Goal: Transaction & Acquisition: Purchase product/service

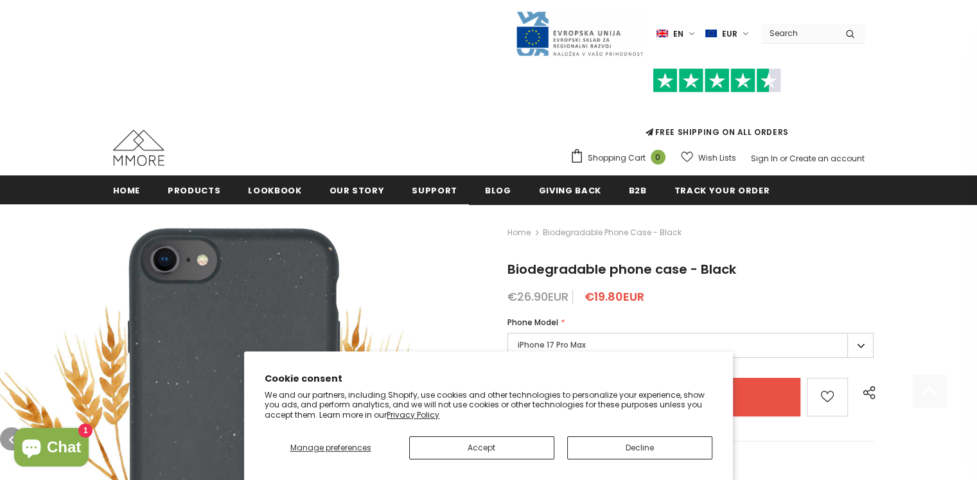
scroll to position [193, 0]
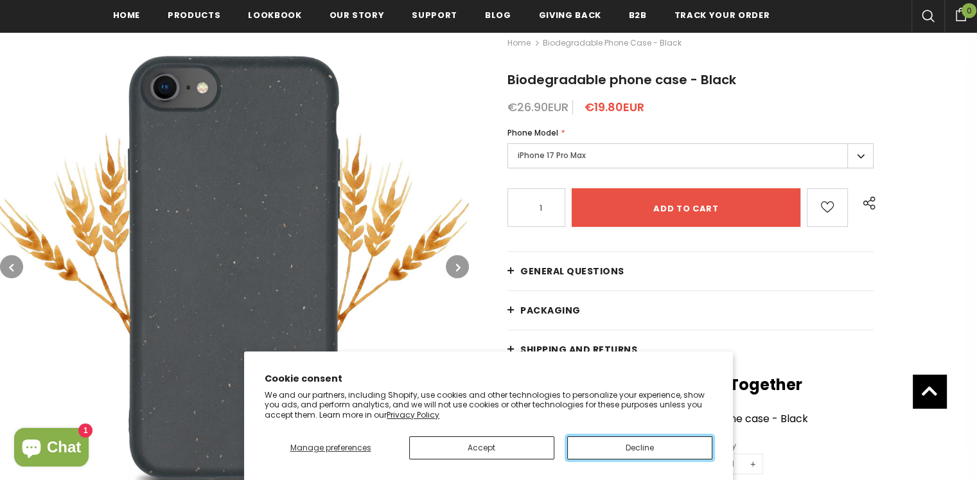
click at [659, 455] on button "Decline" at bounding box center [639, 447] width 145 height 23
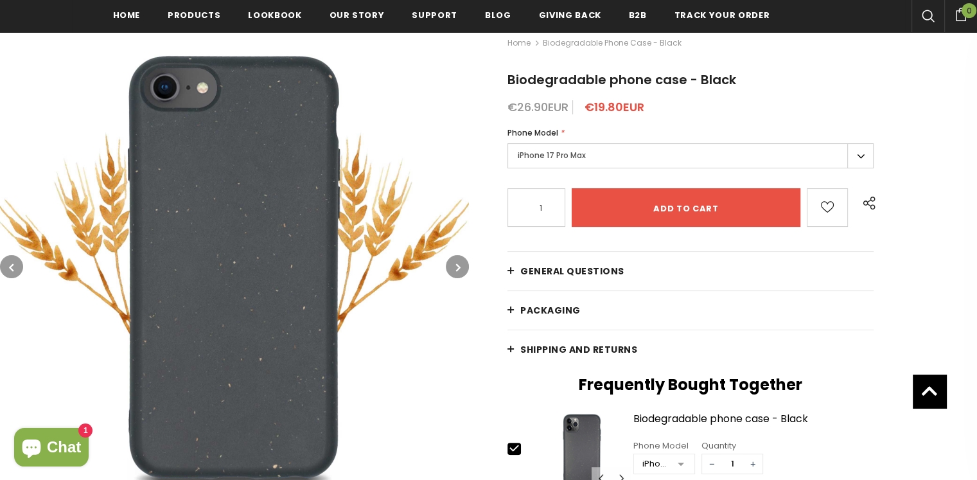
click at [616, 157] on label "iPhone 17 Pro Max" at bounding box center [690, 155] width 366 height 25
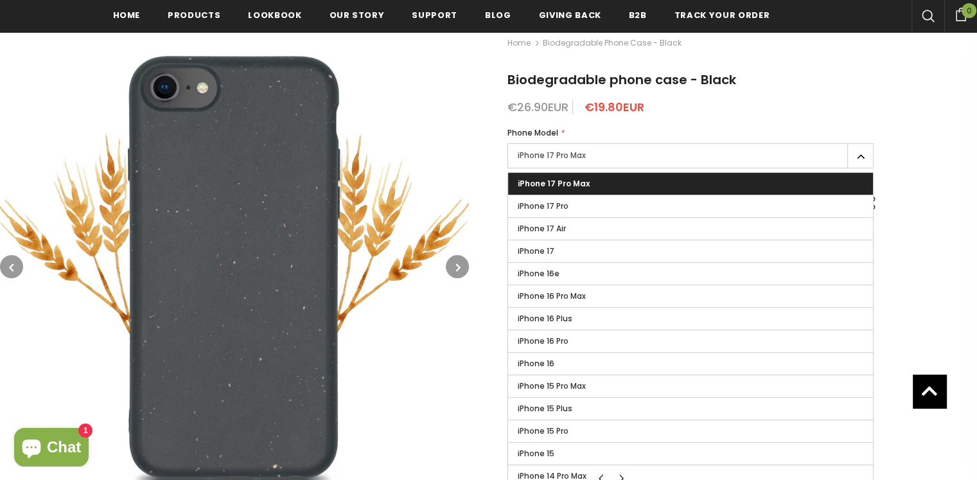
click at [616, 155] on label "iPhone 17 Pro Max" at bounding box center [690, 155] width 366 height 25
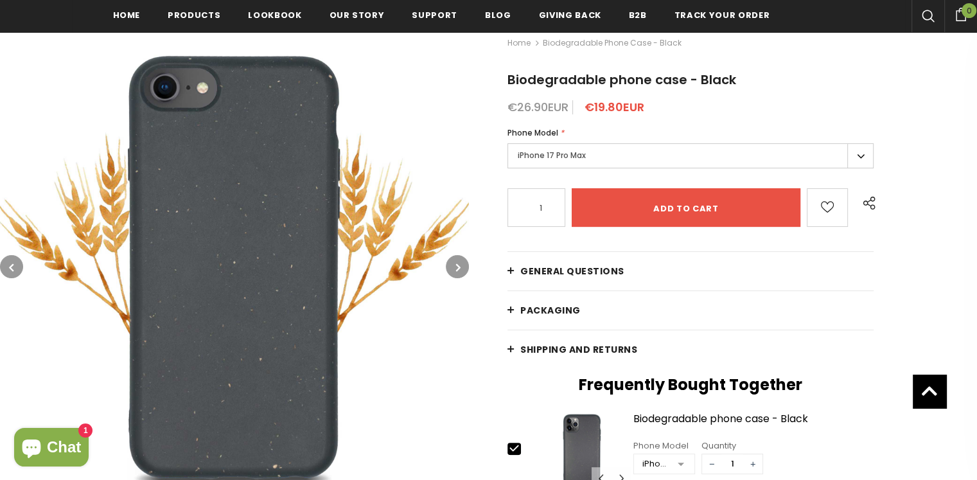
scroll to position [385, 0]
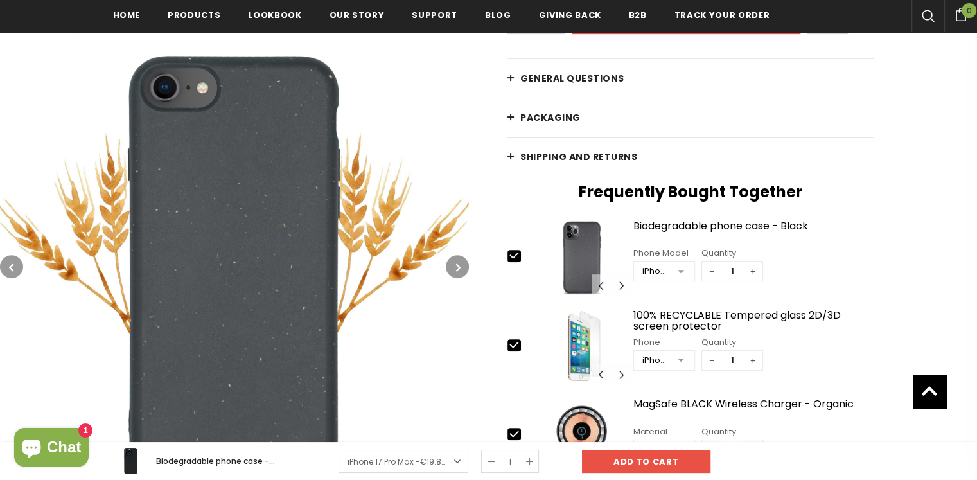
click at [577, 73] on span "General Questions" at bounding box center [572, 78] width 104 height 13
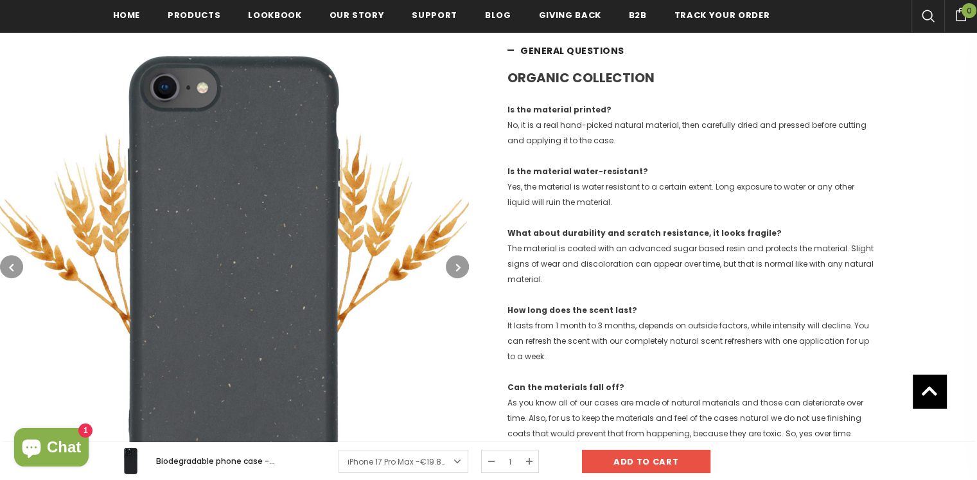
scroll to position [413, 0]
click at [439, 268] on img at bounding box center [234, 266] width 469 height 469
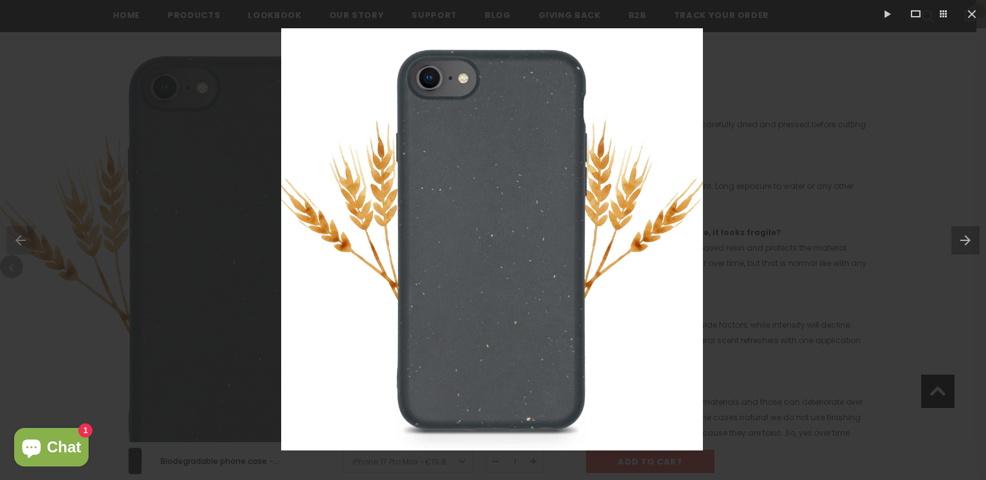
click at [885, 223] on div at bounding box center [493, 240] width 986 height 480
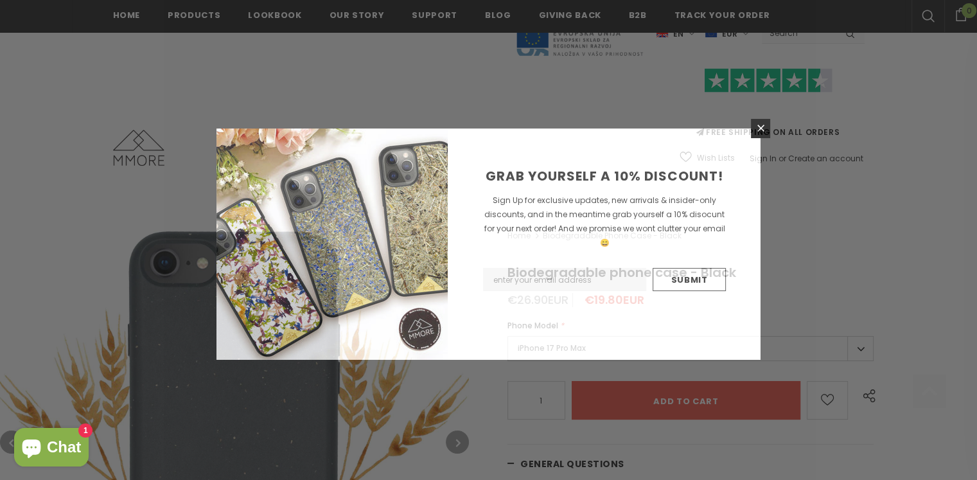
scroll to position [388, 0]
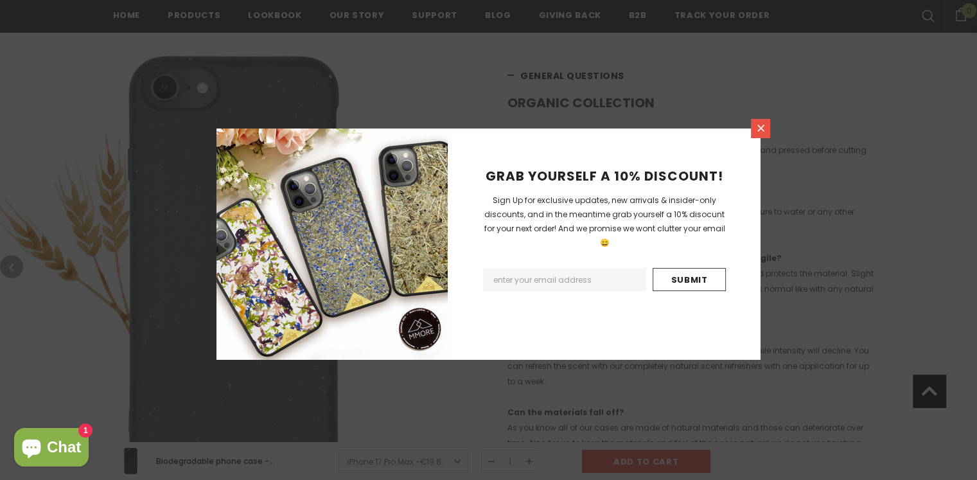
click at [754, 122] on link at bounding box center [760, 128] width 19 height 19
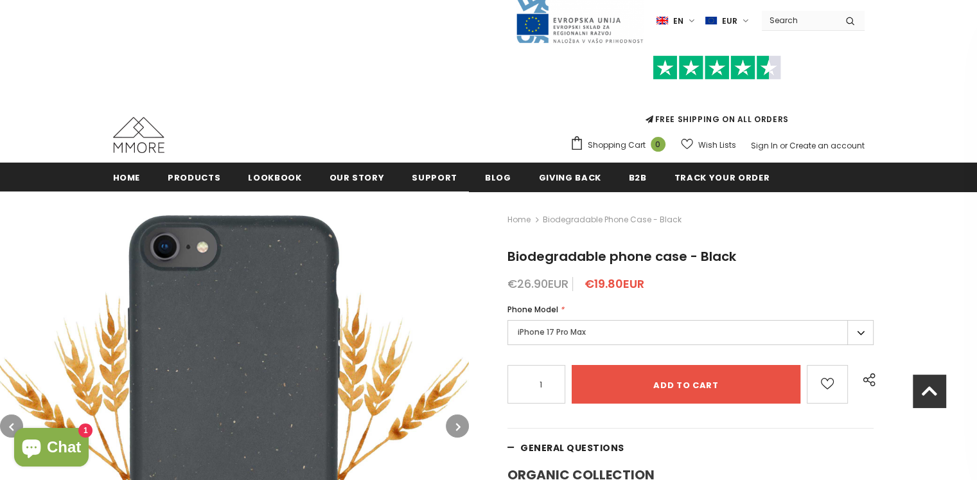
scroll to position [0, 0]
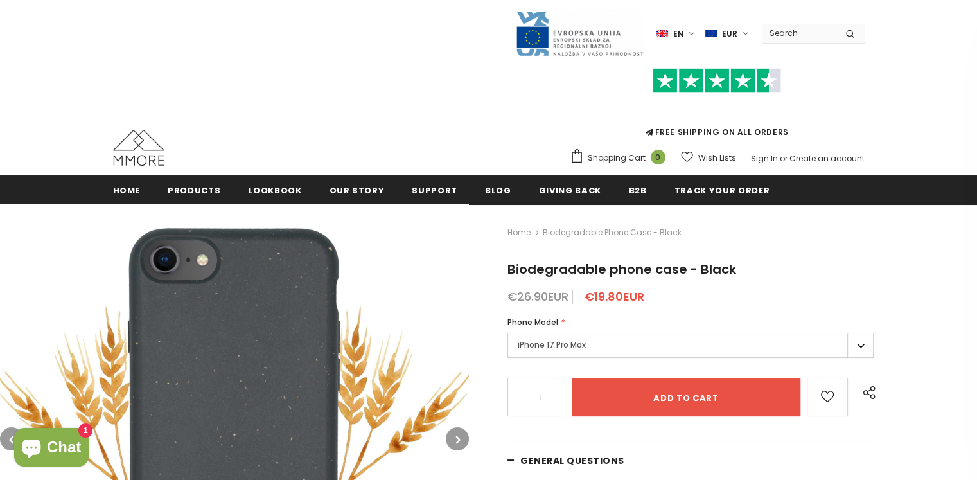
click at [572, 339] on label "iPhone 17 Pro Max" at bounding box center [690, 345] width 366 height 25
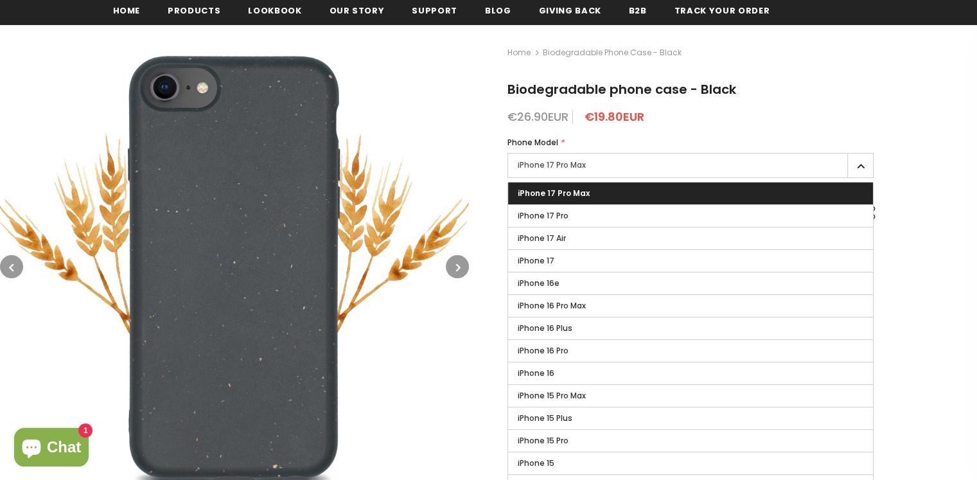
scroll to position [193, 0]
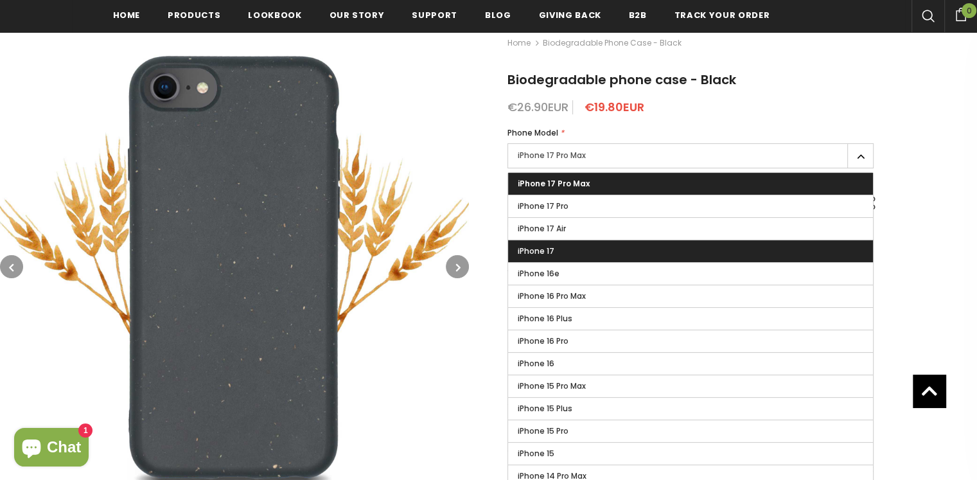
click at [583, 247] on label "iPhone 17" at bounding box center [690, 251] width 365 height 22
click at [0, 0] on input "iPhone 17" at bounding box center [0, 0] width 0 height 0
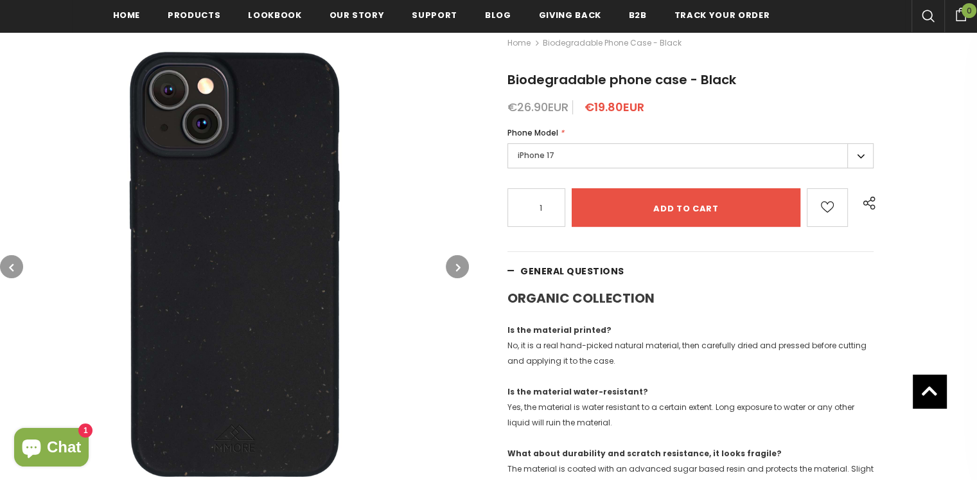
click at [456, 270] on icon "button" at bounding box center [458, 267] width 4 height 13
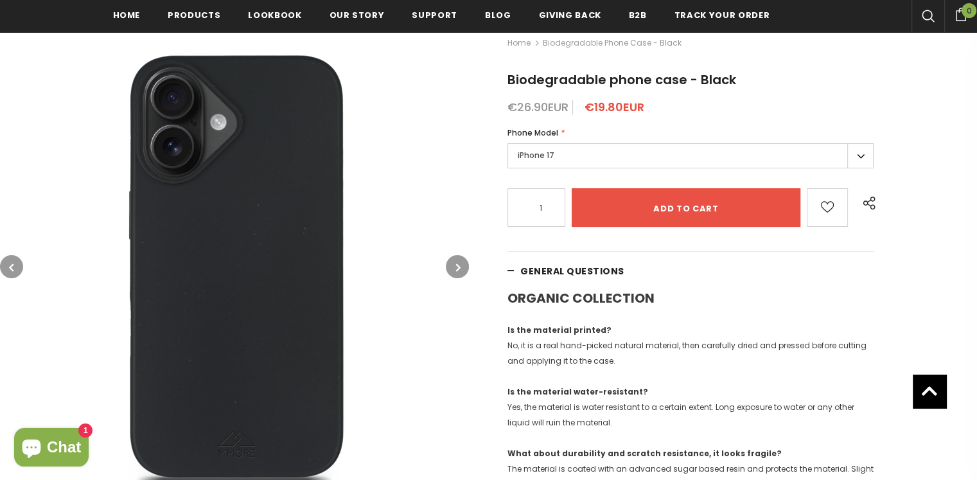
click at [226, 209] on img at bounding box center [234, 266] width 469 height 469
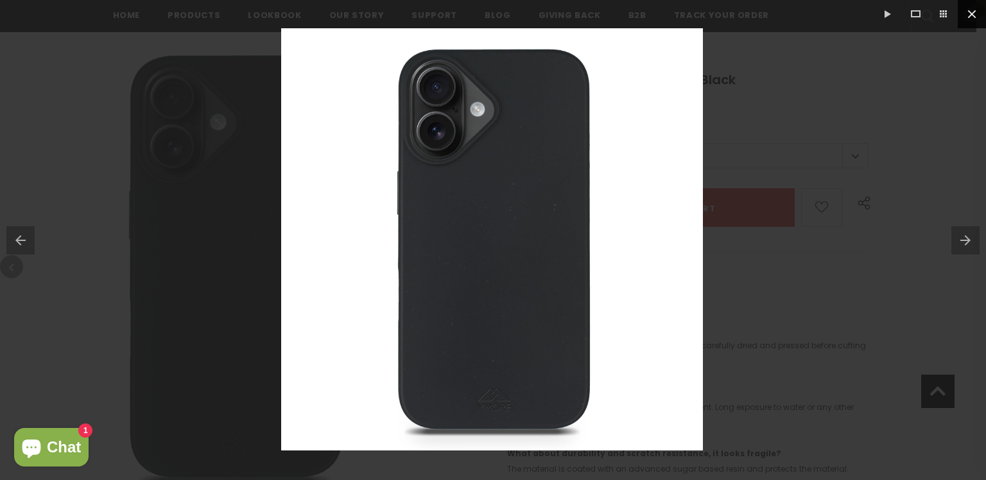
click at [973, 13] on button at bounding box center [972, 14] width 28 height 28
